Goal: Information Seeking & Learning: Check status

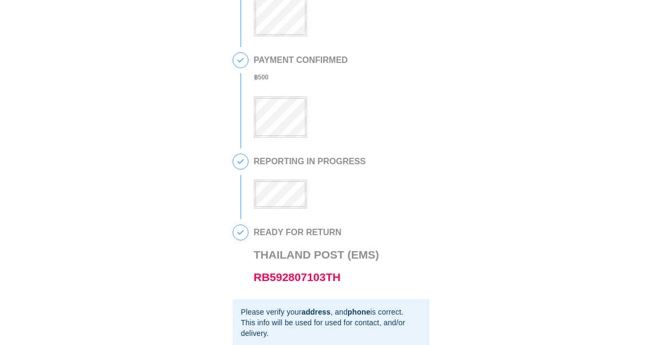
scroll to position [176, 0]
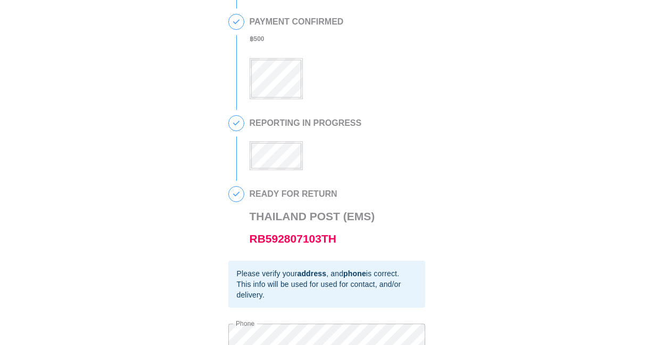
scroll to position [214, 0]
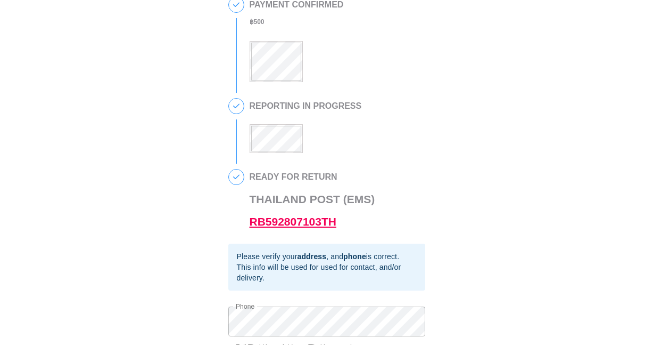
click at [250, 227] on link "RB592807103TH" at bounding box center [293, 221] width 87 height 12
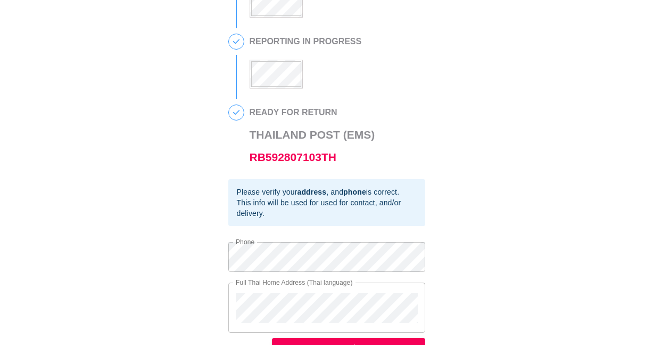
scroll to position [304, 0]
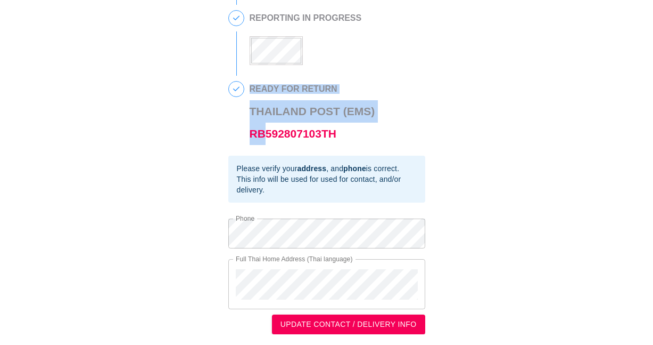
drag, startPoint x: 239, startPoint y: 143, endPoint x: 217, endPoint y: 141, distance: 22.0
click at [248, 132] on div "4 READY FOR RETURN Thailand Post (EMS) RB592807103TH" at bounding box center [326, 118] width 197 height 75
drag, startPoint x: 359, startPoint y: 142, endPoint x: 235, endPoint y: 158, distance: 125.2
click at [235, 155] on div "4 READY FOR RETURN Thailand Post (EMS) RB592807103TH" at bounding box center [326, 118] width 197 height 75
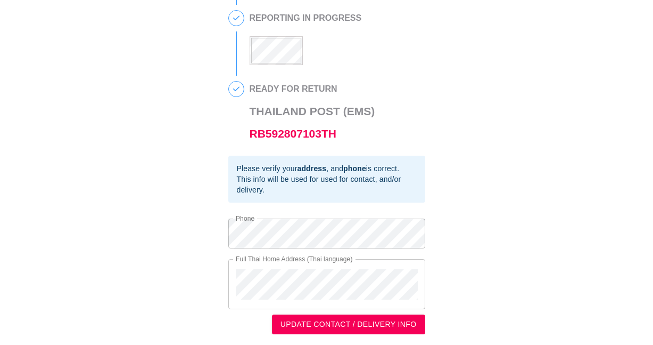
click at [582, 150] on div "This is a secure link , and your information is safe . 1 90 DAY REPORT REQUESTE…" at bounding box center [327, 21] width 632 height 625
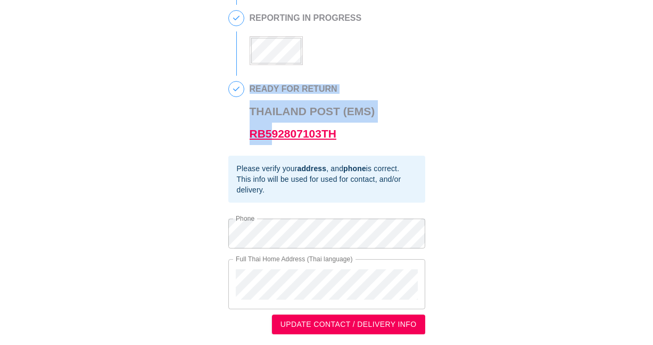
drag, startPoint x: 240, startPoint y: 141, endPoint x: 268, endPoint y: 143, distance: 28.3
click at [268, 143] on div "4 READY FOR RETURN Thailand Post (EMS) RB592807103TH" at bounding box center [326, 118] width 197 height 75
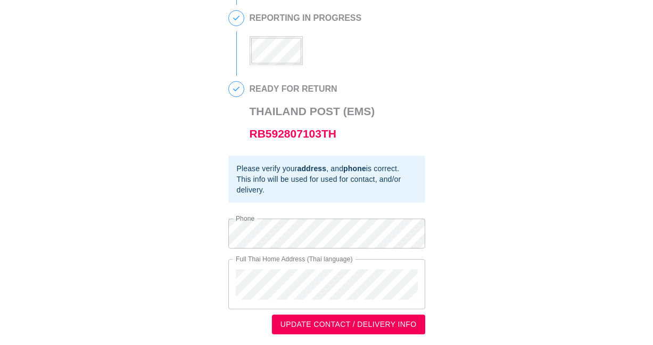
click at [531, 143] on div "This is a secure link , and your information is safe . 1 90 DAY REPORT REQUESTE…" at bounding box center [327, 21] width 632 height 625
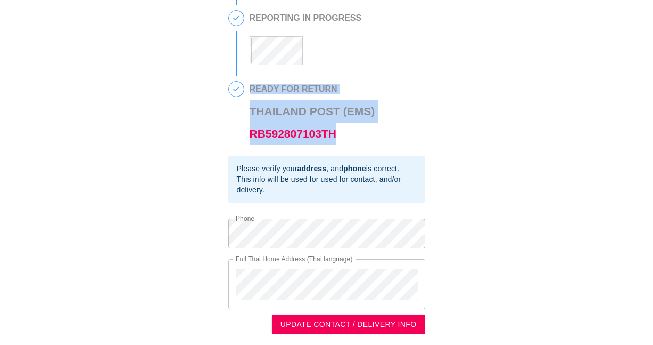
drag, startPoint x: 243, startPoint y: 133, endPoint x: 256, endPoint y: 154, distance: 24.1
click at [256, 154] on div "4 READY FOR RETURN Thailand Post (EMS) RB592807103TH" at bounding box center [326, 118] width 197 height 75
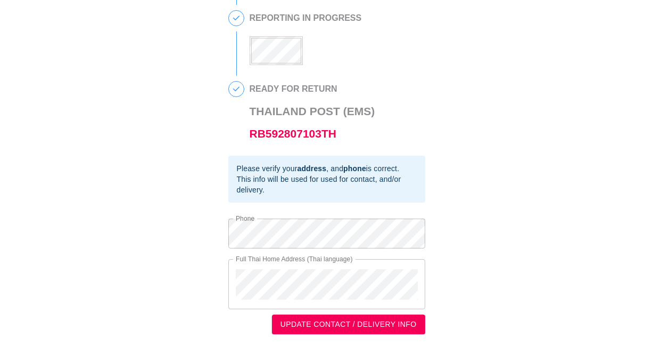
click at [389, 141] on div "READY FOR RETURN Thailand Post (EMS) RB592807103TH" at bounding box center [338, 113] width 176 height 64
click at [325, 134] on link "RB592807103TH" at bounding box center [293, 133] width 87 height 12
